Goal: Information Seeking & Learning: Check status

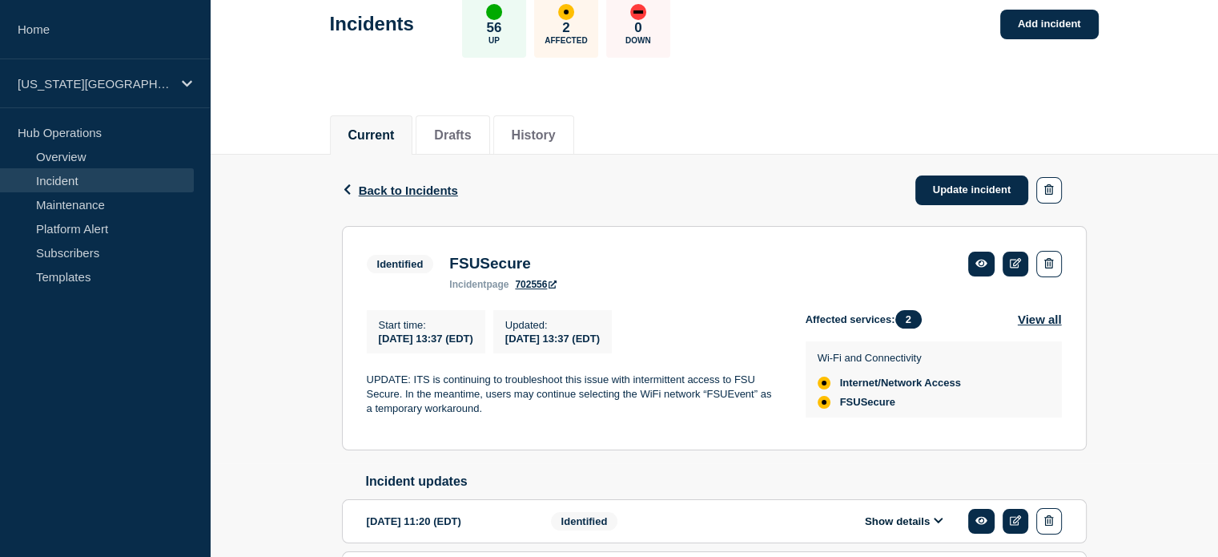
scroll to position [93, 0]
click at [1090, 405] on div "Back Back to Incidents Update incident Identified FSUSecure Start time 2025-08-…" at bounding box center [714, 426] width 769 height 543
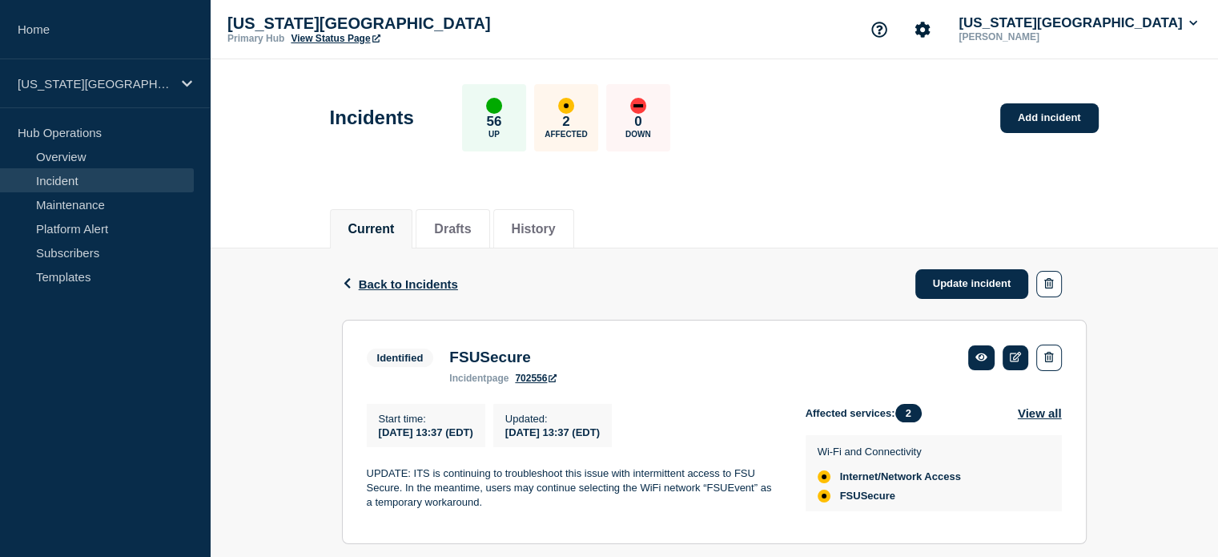
click at [615, 250] on div "Back Back to Incidents Update incident" at bounding box center [714, 283] width 745 height 71
